Goal: Navigation & Orientation: Find specific page/section

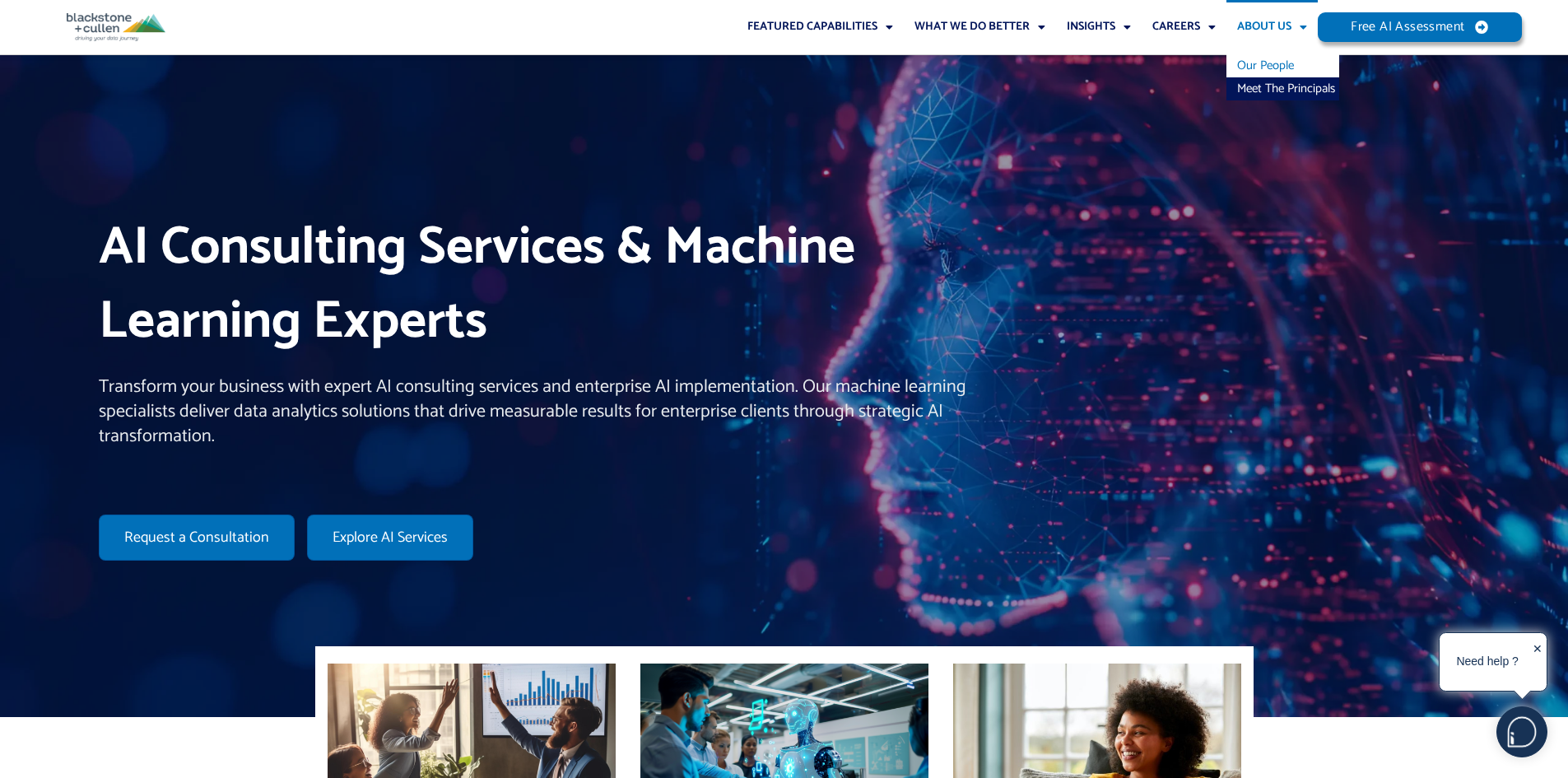
click at [1284, 67] on link "Our People" at bounding box center [1283, 66] width 112 height 23
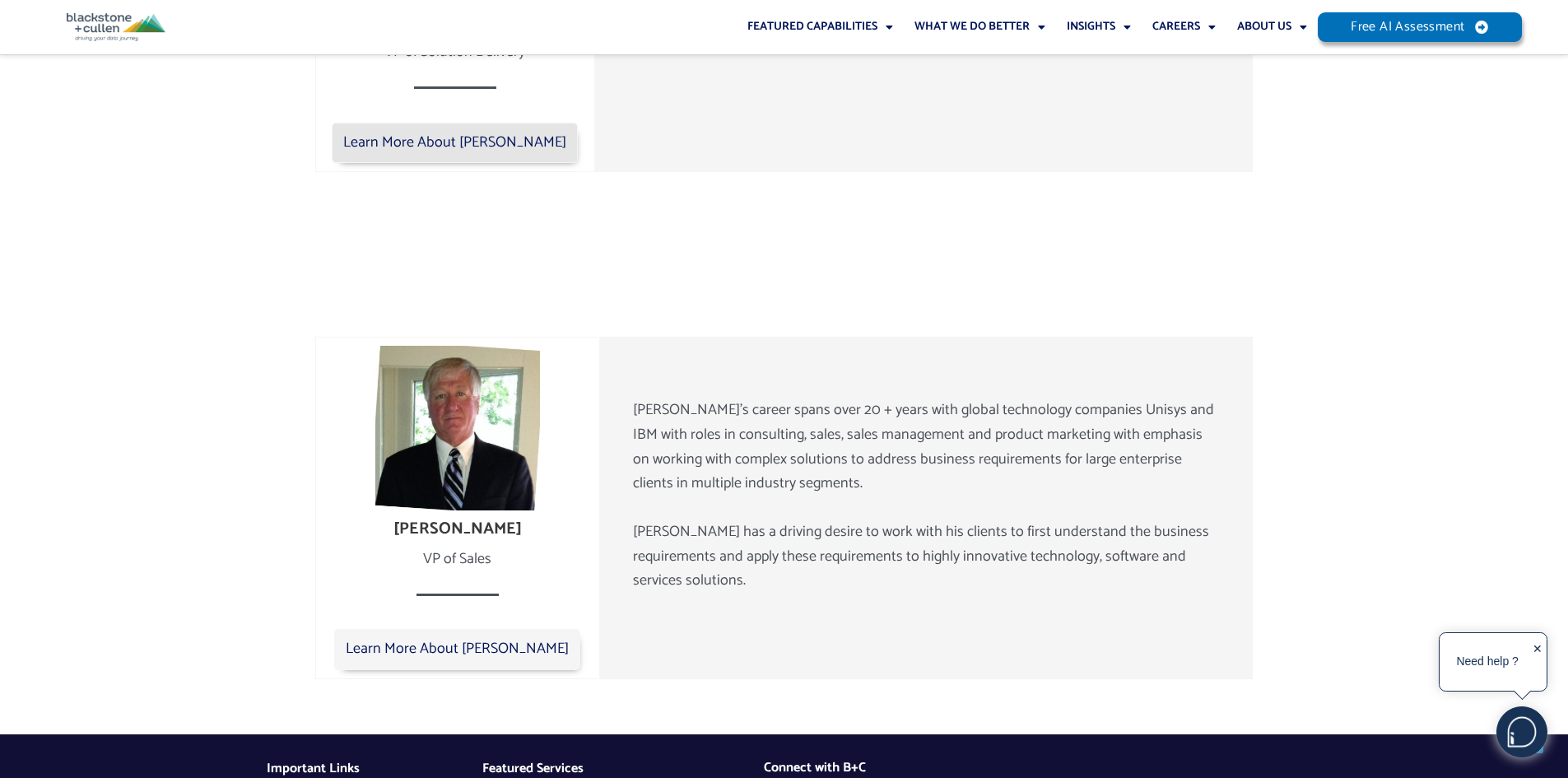
scroll to position [2714, 0]
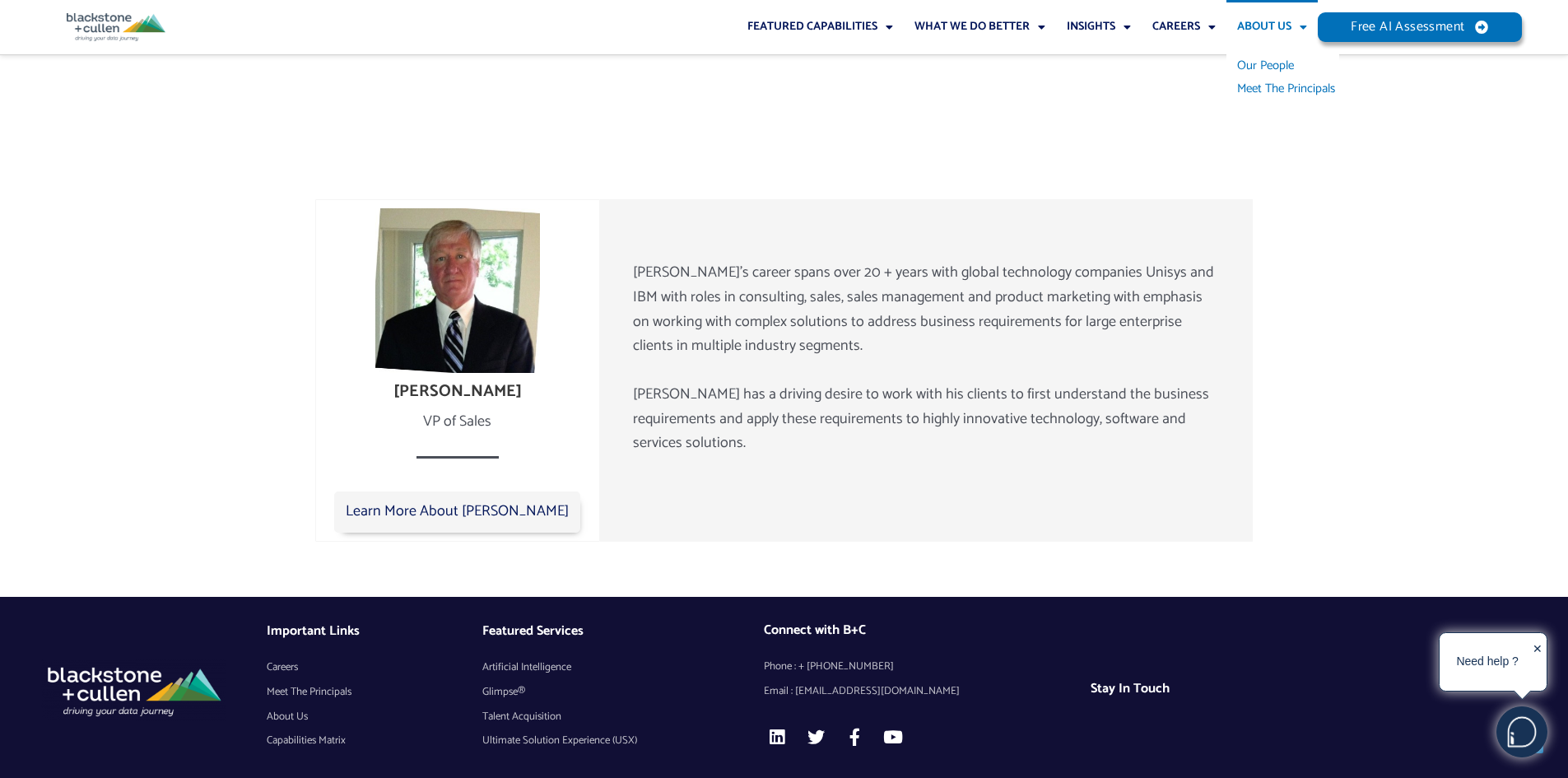
click at [1288, 90] on link "Meet The Principals" at bounding box center [1283, 89] width 112 height 23
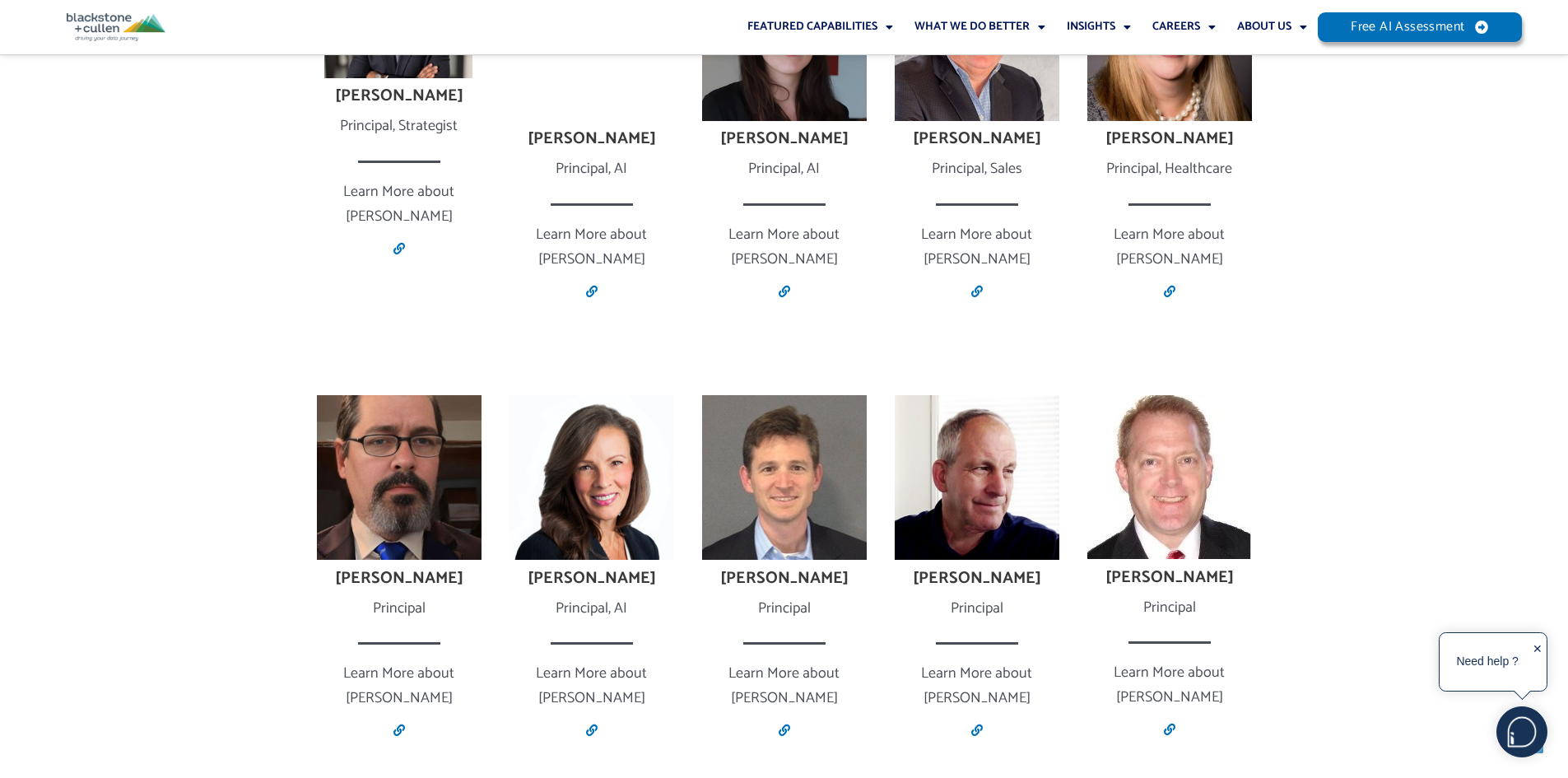
scroll to position [1646, 0]
